Goal: Check status: Check status

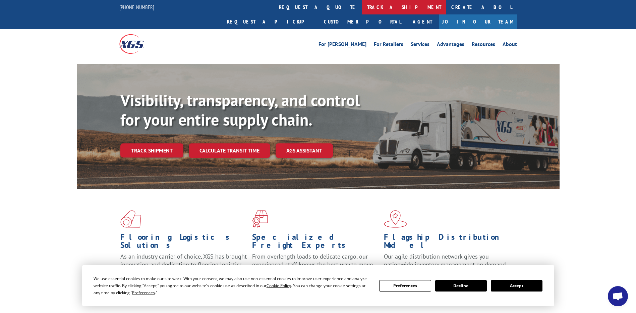
click at [362, 8] on link "track a shipment" at bounding box center [404, 7] width 84 height 14
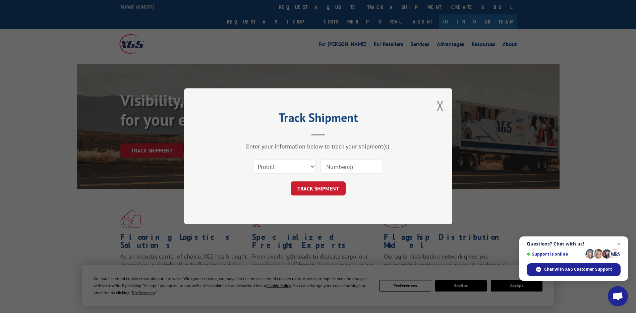
click at [345, 164] on input at bounding box center [352, 167] width 62 height 14
click at [296, 161] on select "Select category... Probill BOL PO" at bounding box center [285, 167] width 62 height 14
click at [331, 168] on input at bounding box center [352, 167] width 62 height 14
paste input "17673562"
type input "17673562"
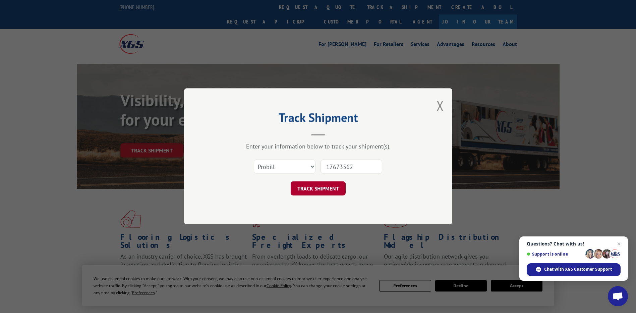
click at [322, 185] on button "TRACK SHIPMENT" at bounding box center [318, 188] width 55 height 14
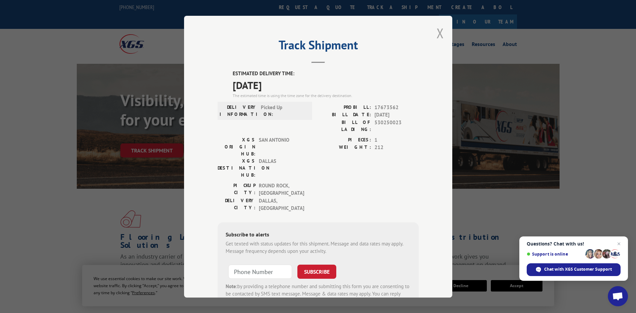
click at [440, 40] on button "Close modal" at bounding box center [440, 33] width 7 height 18
